Goal: Obtain resource: Obtain resource

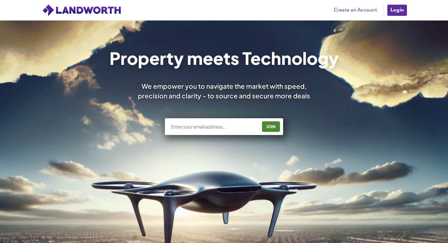
click at [394, 12] on link "Login" at bounding box center [396, 10] width 21 height 12
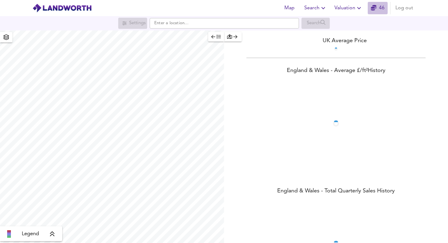
click at [368, 10] on span "46" at bounding box center [377, 8] width 20 height 9
click at [349, 8] on span "Valuation" at bounding box center [348, 8] width 28 height 9
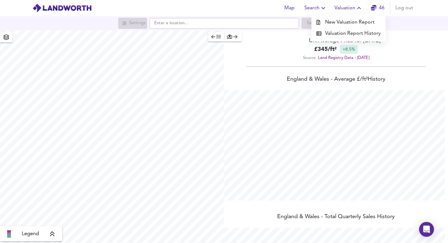
scroll to position [243, 448]
click at [346, 32] on li "Valuation Report History" at bounding box center [348, 33] width 74 height 11
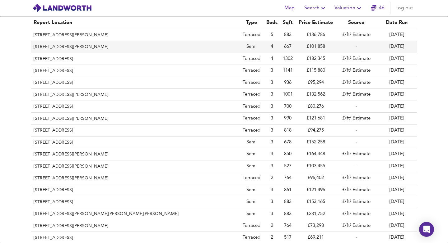
click at [79, 48] on th "[STREET_ADDRESS][PERSON_NAME]" at bounding box center [135, 47] width 208 height 12
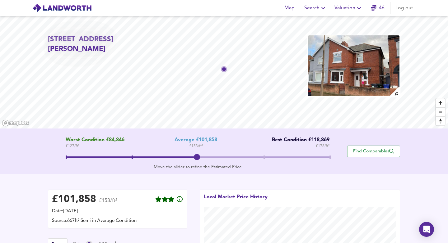
click at [325, 157] on span at bounding box center [198, 158] width 264 height 2
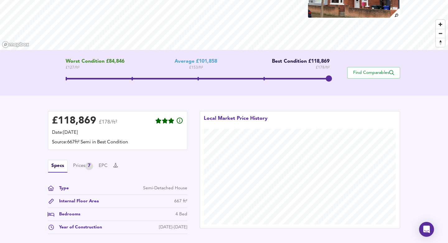
scroll to position [141, 0]
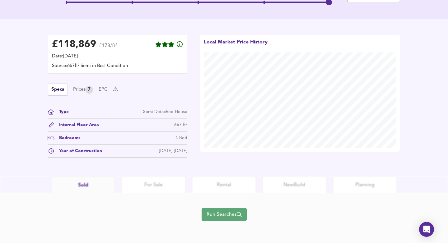
click at [216, 213] on span "Run Searches" at bounding box center [223, 214] width 35 height 9
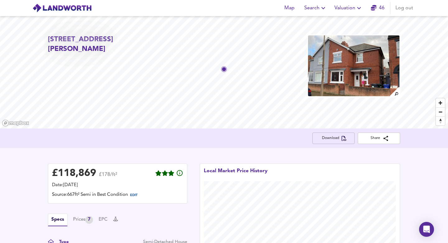
click at [320, 137] on span "Download" at bounding box center [333, 138] width 32 height 7
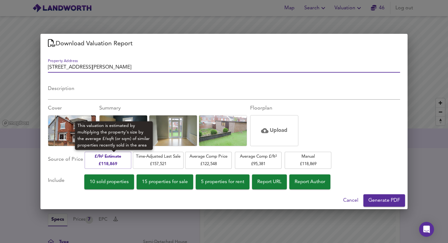
click at [165, 160] on span "Time-Adjusted Last Sale £ 157,521" at bounding box center [158, 160] width 44 height 15
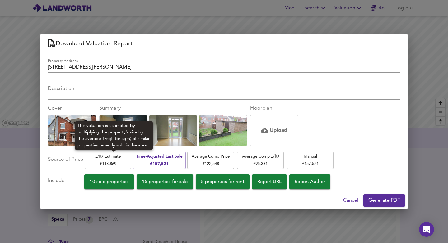
click at [128, 155] on span "£/ft² Estimate £ 118,869" at bounding box center [108, 160] width 40 height 15
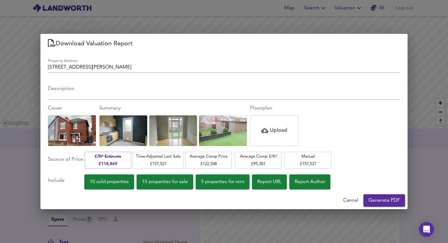
click at [120, 182] on span "10 sold properties" at bounding box center [109, 182] width 39 height 8
click at [168, 184] on span "15 properties for sale" at bounding box center [165, 182] width 46 height 8
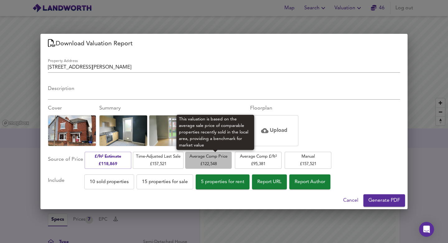
click at [221, 160] on span "Average Comp Price £ 122,548" at bounding box center [208, 160] width 40 height 15
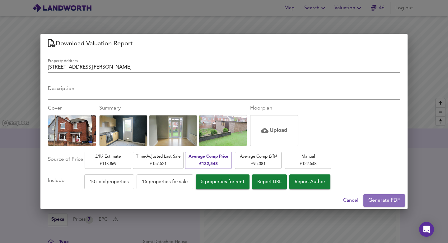
click at [384, 202] on span "Generate PDF" at bounding box center [384, 200] width 32 height 9
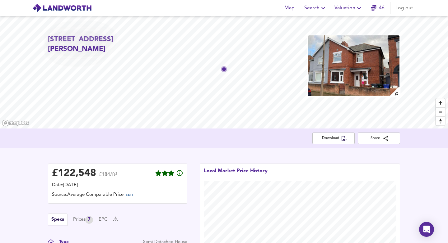
click at [351, 10] on span "Valuation" at bounding box center [348, 8] width 28 height 9
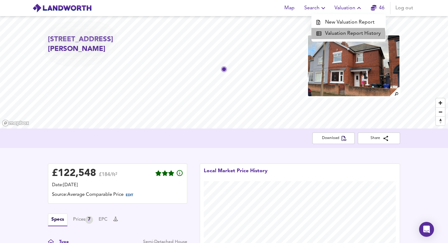
click at [344, 35] on li "Valuation Report History" at bounding box center [348, 33] width 74 height 11
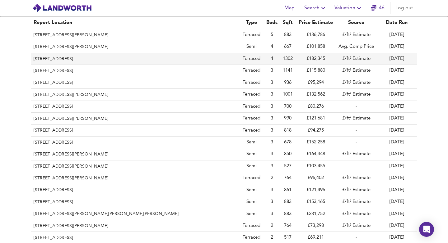
click at [96, 56] on th "67 Grange Lane, Rotherham, S66 7DN" at bounding box center [135, 59] width 208 height 12
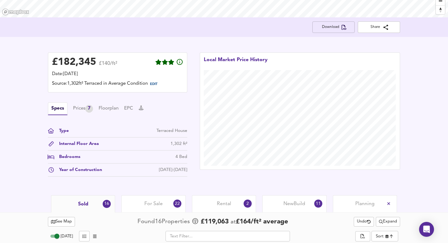
scroll to position [101, 0]
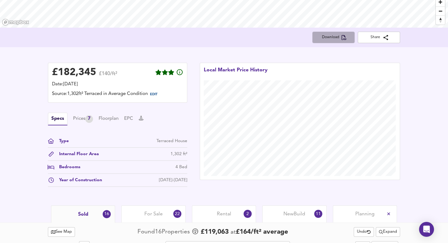
click at [331, 39] on span "Download" at bounding box center [333, 37] width 32 height 7
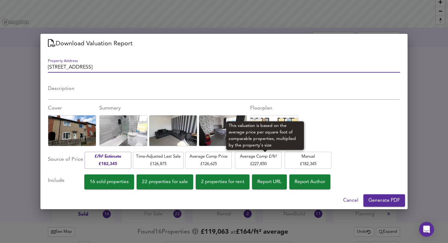
click at [262, 160] on span "Average Comp £/ft² £ 227,850" at bounding box center [258, 160] width 40 height 15
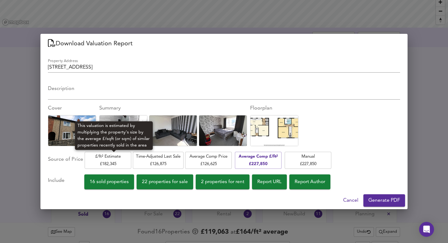
click at [118, 156] on span "£/ft² Estimate £ 182,345" at bounding box center [108, 160] width 40 height 15
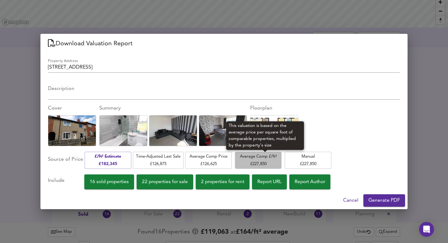
click at [265, 164] on span "Average Comp £/ft² £ 227,850" at bounding box center [258, 160] width 40 height 15
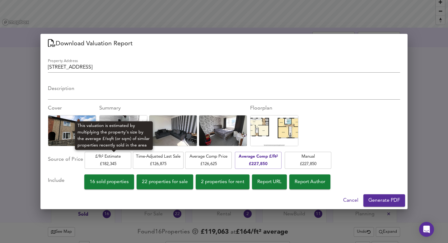
click at [118, 161] on span "£/ft² Estimate £ 182,345" at bounding box center [108, 160] width 40 height 15
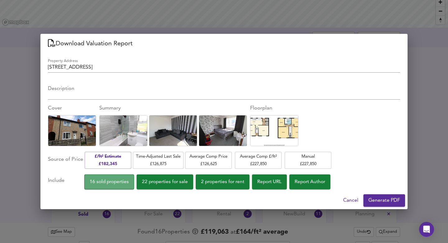
click at [118, 180] on span "16 sold properties" at bounding box center [109, 182] width 39 height 8
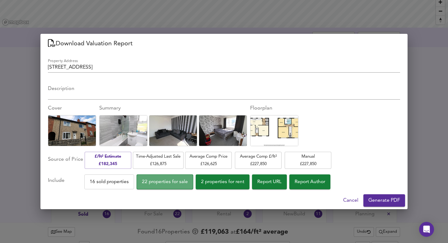
click at [168, 183] on span "22 properties for sale" at bounding box center [165, 182] width 46 height 8
click at [381, 200] on span "Generate PDF" at bounding box center [384, 200] width 32 height 9
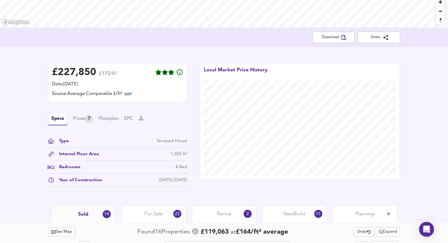
click at [271, 55] on div "£ 227,850 £175/ft² Date: 31 July 2025 Source: Average Comparable £/ft² EDIT Spe…" at bounding box center [224, 126] width 448 height 159
click at [338, 38] on span "Download" at bounding box center [333, 37] width 32 height 7
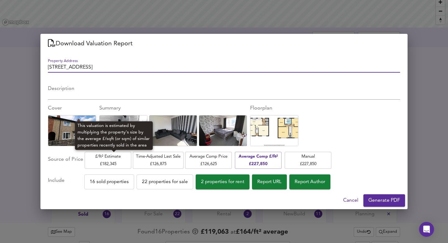
click at [107, 159] on span "£/ft² Estimate £ 182,345" at bounding box center [108, 160] width 40 height 15
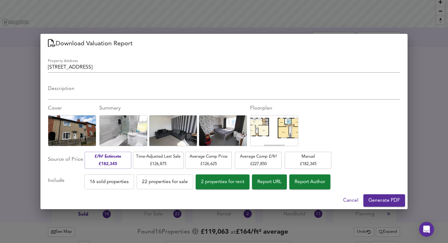
click at [380, 203] on span "Generate PDF" at bounding box center [384, 200] width 32 height 9
